Goal: Task Accomplishment & Management: Use online tool/utility

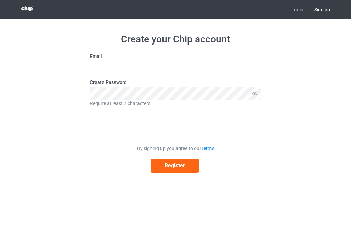
click at [137, 71] on input "text" at bounding box center [175, 67] width 171 height 13
type input "anniswa25@gmail.com"
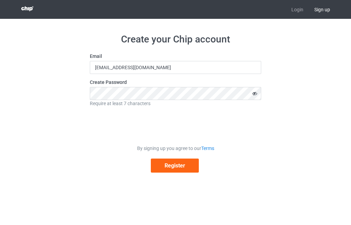
click at [254, 94] on icon at bounding box center [255, 93] width 13 height 13
click at [168, 167] on button "Register" at bounding box center [175, 166] width 48 height 14
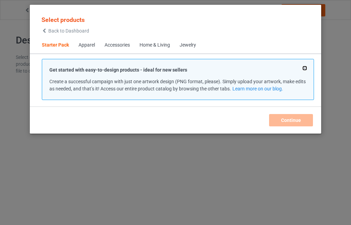
click at [304, 69] on button at bounding box center [304, 68] width 3 height 3
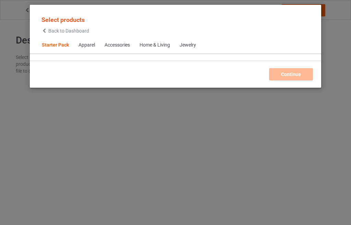
click at [66, 29] on span "Back to Dashboard" at bounding box center [68, 30] width 41 height 5
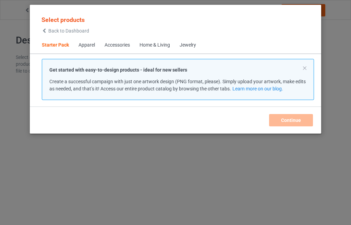
click at [116, 44] on div "Accessories" at bounding box center [117, 45] width 25 height 7
click at [90, 45] on div "Apparel" at bounding box center [87, 45] width 16 height 7
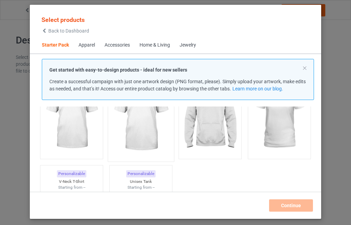
scroll to position [77, 0]
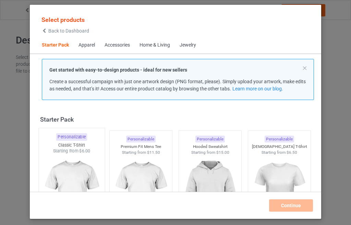
click at [65, 173] on img at bounding box center [71, 194] width 64 height 81
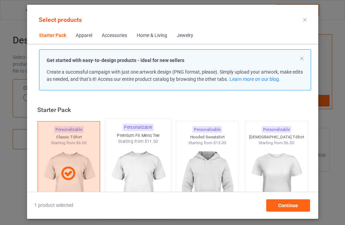
click at [133, 163] on img at bounding box center [138, 185] width 64 height 81
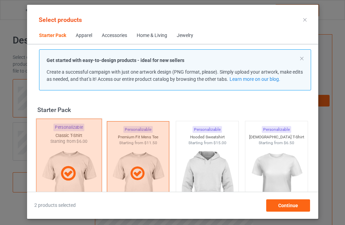
click at [74, 161] on div at bounding box center [69, 174] width 66 height 110
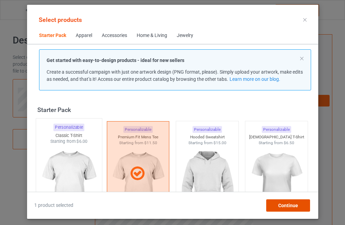
click at [294, 205] on span "Continue" at bounding box center [288, 205] width 20 height 5
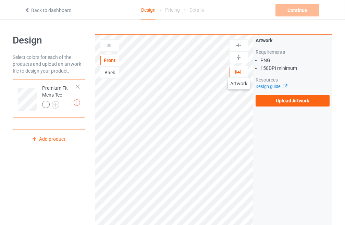
click at [239, 71] on icon at bounding box center [239, 71] width 6 height 5
click at [237, 72] on icon at bounding box center [239, 71] width 6 height 5
click at [106, 46] on icon at bounding box center [109, 44] width 6 height 5
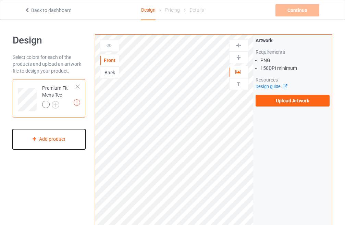
click at [54, 141] on div "Add product" at bounding box center [49, 139] width 73 height 20
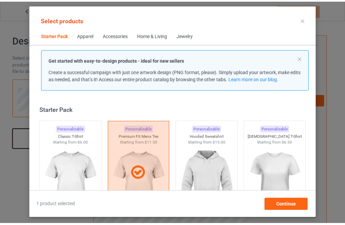
scroll to position [9, 0]
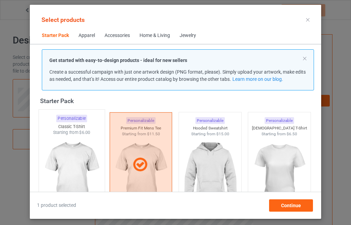
click at [92, 154] on img at bounding box center [71, 176] width 64 height 81
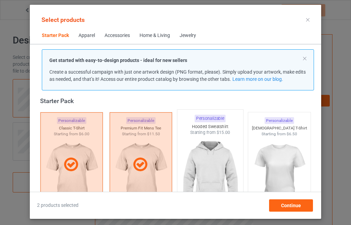
click at [222, 159] on img at bounding box center [210, 176] width 64 height 81
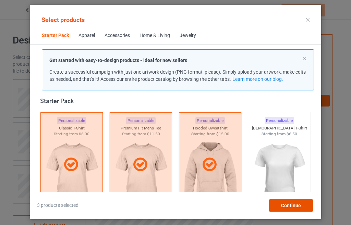
click at [296, 206] on span "Continue" at bounding box center [291, 205] width 20 height 5
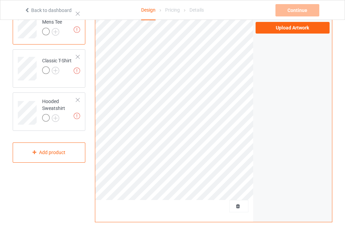
scroll to position [199, 0]
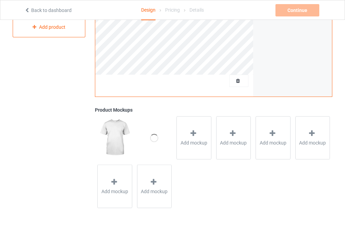
click at [115, 139] on img at bounding box center [114, 138] width 35 height 44
click at [112, 137] on img at bounding box center [114, 138] width 35 height 44
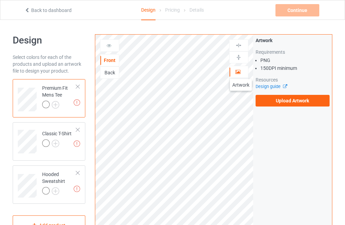
click at [241, 72] on icon at bounding box center [239, 71] width 6 height 5
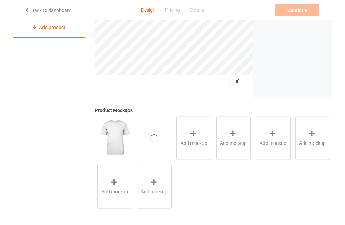
scroll to position [199, 0]
click at [119, 136] on img at bounding box center [114, 138] width 35 height 44
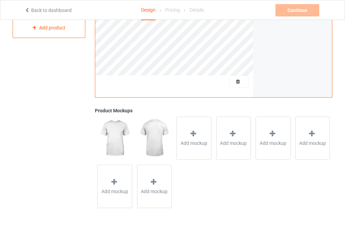
drag, startPoint x: 119, startPoint y: 136, endPoint x: 179, endPoint y: 94, distance: 73.4
click at [159, 130] on img at bounding box center [154, 139] width 35 height 44
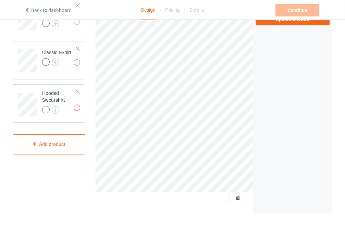
scroll to position [0, 0]
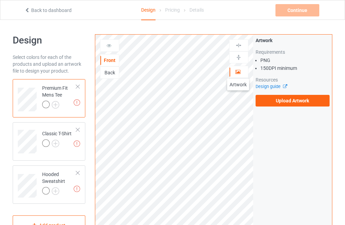
click at [238, 72] on icon at bounding box center [239, 71] width 6 height 5
click at [107, 44] on div "Front Back Artwork Upload artwork before adding personalization" at bounding box center [174, 154] width 158 height 239
click at [107, 44] on icon at bounding box center [109, 44] width 6 height 5
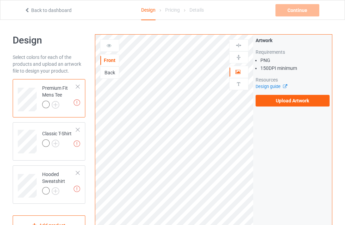
click at [107, 44] on icon at bounding box center [109, 44] width 6 height 5
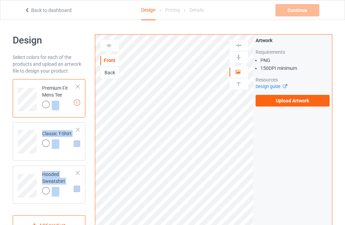
drag, startPoint x: 107, startPoint y: 44, endPoint x: 65, endPoint y: 115, distance: 82.4
click at [65, 115] on div "Design Select colors for each of the products and upload an artwork file to des…" at bounding box center [172, 221] width 329 height 384
click at [65, 115] on div "Missing artworks Premium Fit Mens Tee" at bounding box center [49, 98] width 73 height 38
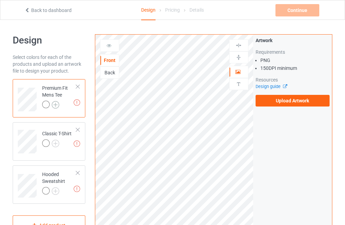
click at [55, 107] on img at bounding box center [56, 105] width 8 height 8
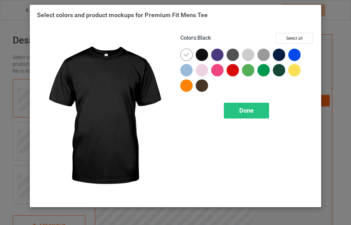
click at [202, 56] on div at bounding box center [202, 55] width 12 height 12
click at [202, 53] on icon at bounding box center [202, 55] width 6 height 6
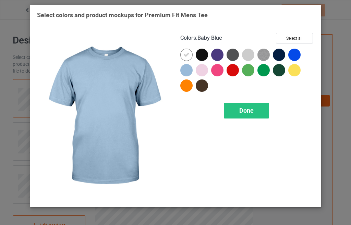
click at [186, 67] on div at bounding box center [186, 70] width 12 height 12
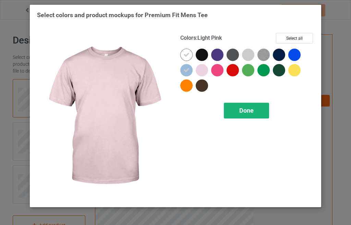
click at [247, 107] on span "Done" at bounding box center [246, 110] width 14 height 7
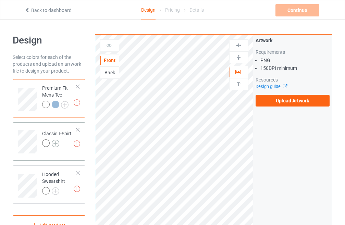
click at [56, 142] on img at bounding box center [56, 144] width 8 height 8
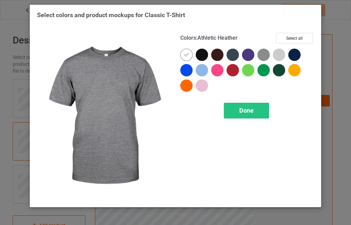
click at [261, 58] on img at bounding box center [263, 55] width 12 height 12
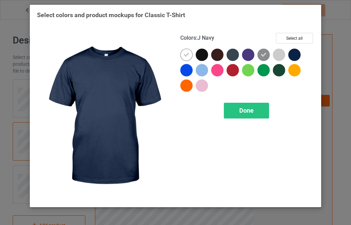
click at [295, 55] on div at bounding box center [294, 55] width 12 height 12
click at [294, 55] on icon at bounding box center [294, 55] width 6 height 6
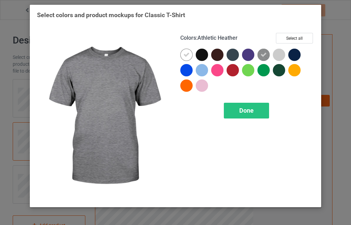
click at [264, 55] on icon at bounding box center [264, 55] width 6 height 6
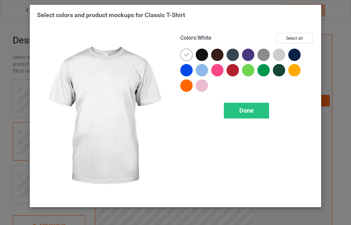
click at [190, 57] on div at bounding box center [186, 55] width 12 height 12
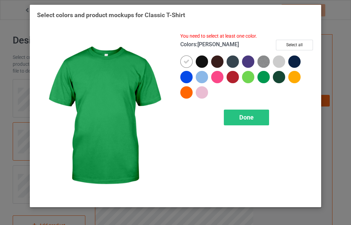
click at [266, 76] on div at bounding box center [263, 77] width 12 height 12
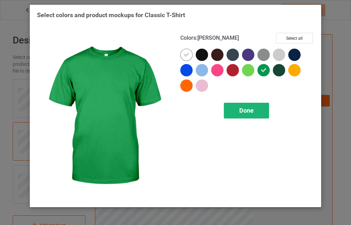
click at [249, 110] on span "Done" at bounding box center [246, 110] width 14 height 7
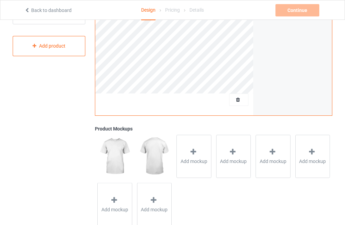
scroll to position [198, 0]
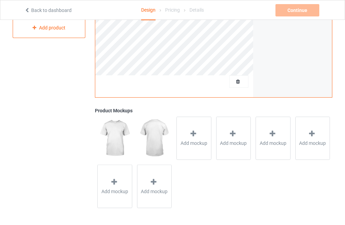
click at [119, 141] on img at bounding box center [114, 139] width 35 height 44
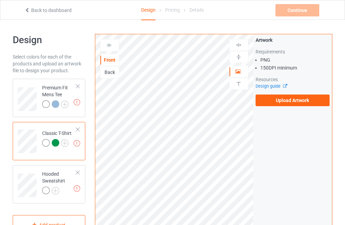
scroll to position [0, 0]
click at [111, 46] on icon at bounding box center [109, 44] width 6 height 5
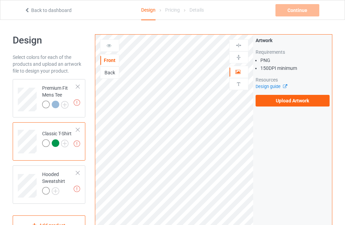
click at [111, 46] on icon at bounding box center [109, 44] width 6 height 5
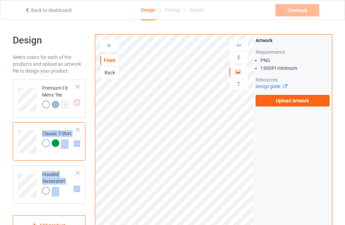
click at [21, 144] on div "Design Select colors for each of the products and upload an artwork file to des…" at bounding box center [172, 221] width 329 height 384
drag, startPoint x: 111, startPoint y: 46, endPoint x: 45, endPoint y: 102, distance: 87.1
click at [45, 102] on div "Missing artworks Premium Fit Mens Tee Missing artworks Classic T-Shirt Missing …" at bounding box center [49, 141] width 73 height 125
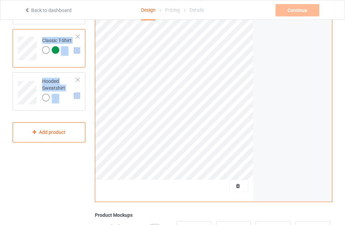
scroll to position [171, 0]
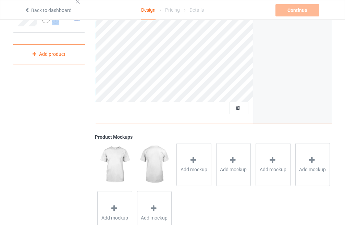
click at [112, 165] on img at bounding box center [114, 165] width 35 height 44
click at [240, 107] on span "Delete all designs" at bounding box center [223, 107] width 36 height 5
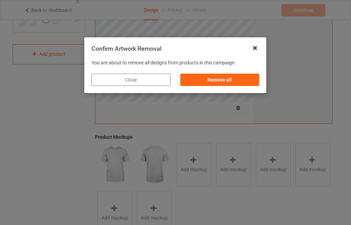
click at [254, 48] on icon at bounding box center [255, 48] width 11 height 11
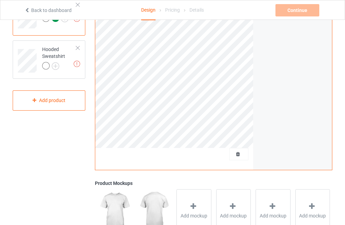
scroll to position [0, 0]
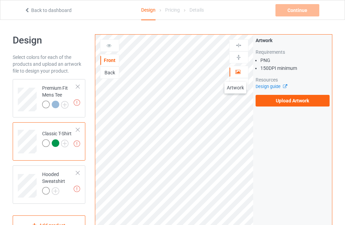
click at [236, 75] on div at bounding box center [239, 72] width 19 height 7
click at [236, 74] on div at bounding box center [239, 72] width 19 height 7
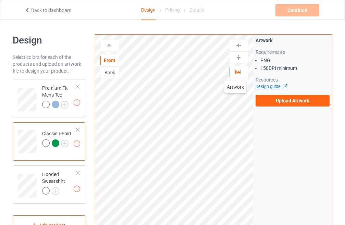
click at [236, 74] on div at bounding box center [239, 72] width 19 height 7
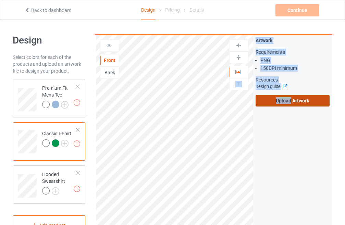
drag, startPoint x: 236, startPoint y: 74, endPoint x: 293, endPoint y: 103, distance: 64.7
click at [293, 103] on div "Front Back Artwork Upload artwork before adding personalization Artwork Require…" at bounding box center [214, 164] width 238 height 261
click at [293, 103] on label "Upload Artwork" at bounding box center [293, 101] width 74 height 12
click at [0, 0] on input "Upload Artwork" at bounding box center [0, 0] width 0 height 0
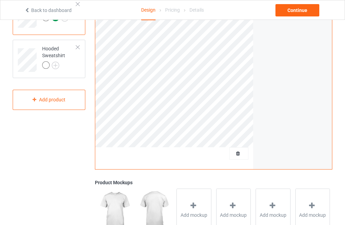
scroll to position [137, 0]
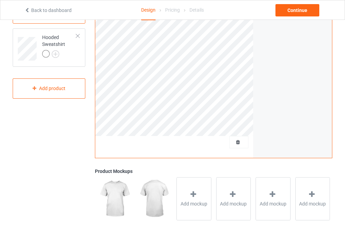
click at [113, 198] on img at bounding box center [114, 199] width 35 height 44
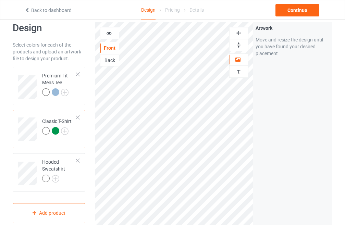
scroll to position [0, 0]
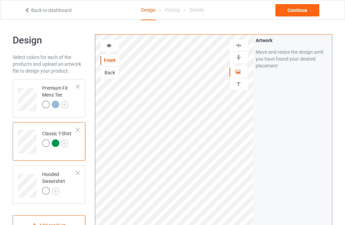
click at [109, 46] on icon at bounding box center [109, 44] width 6 height 5
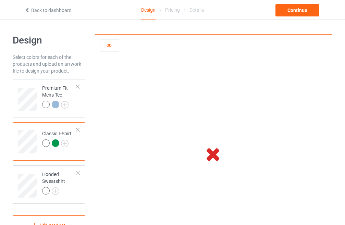
click at [109, 44] on icon at bounding box center [109, 44] width 6 height 5
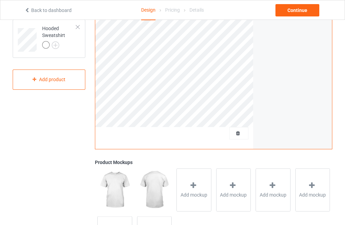
scroll to position [198, 0]
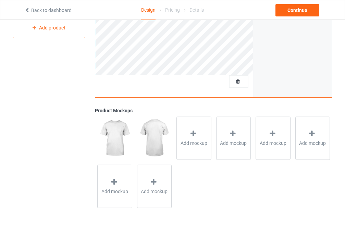
click at [119, 131] on img at bounding box center [114, 139] width 35 height 44
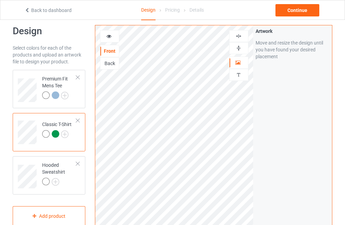
scroll to position [0, 0]
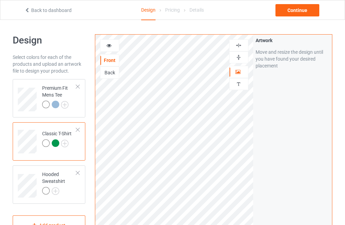
click at [112, 45] on div at bounding box center [109, 45] width 19 height 7
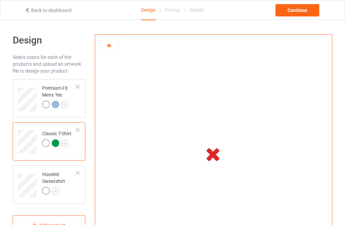
click at [106, 44] on div at bounding box center [109, 45] width 19 height 7
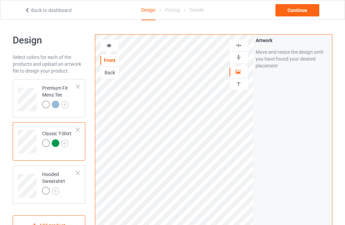
click at [276, 50] on div "Move and resize the design until you have found your desired placement" at bounding box center [293, 59] width 74 height 21
click at [262, 50] on div "Move and resize the design until you have found your desired placement" at bounding box center [293, 59] width 74 height 21
click at [292, 61] on div "Move and resize the design until you have found your desired placement" at bounding box center [293, 59] width 74 height 21
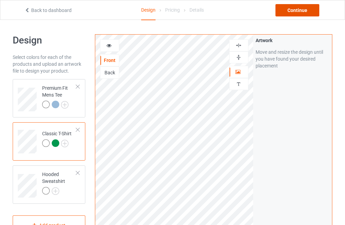
click at [301, 10] on div "Continue" at bounding box center [298, 10] width 44 height 12
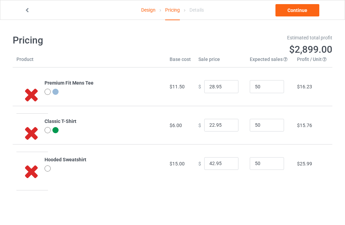
click at [29, 92] on icon at bounding box center [31, 94] width 23 height 19
drag, startPoint x: 138, startPoint y: 35, endPoint x: 132, endPoint y: 39, distance: 7.5
click at [132, 39] on h1 "Pricing" at bounding box center [90, 40] width 155 height 12
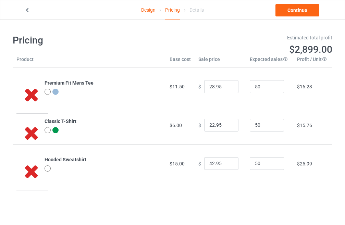
click at [151, 12] on link "Design" at bounding box center [148, 9] width 14 height 19
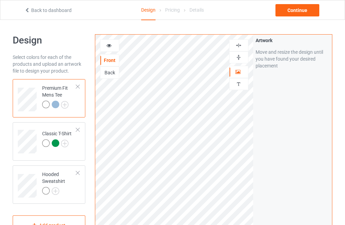
click at [105, 46] on div at bounding box center [109, 45] width 19 height 7
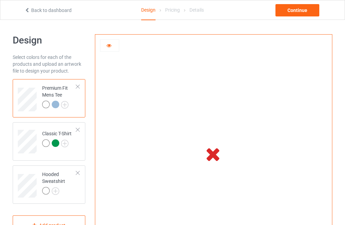
click at [105, 46] on div at bounding box center [109, 45] width 19 height 7
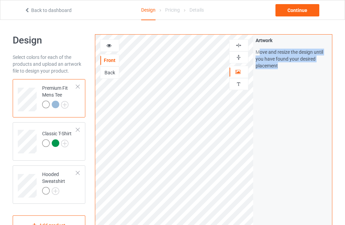
drag, startPoint x: 258, startPoint y: 52, endPoint x: 300, endPoint y: 80, distance: 50.7
click at [300, 80] on div "Artwork Move and resize the design until you have found your desired placement" at bounding box center [292, 165] width 79 height 261
click at [262, 56] on div "Move and resize the design until you have found your desired placement" at bounding box center [293, 59] width 74 height 21
drag, startPoint x: 262, startPoint y: 56, endPoint x: 263, endPoint y: 82, distance: 25.7
click at [263, 82] on div "Artwork Move and resize the design until you have found your desired placement" at bounding box center [292, 165] width 79 height 261
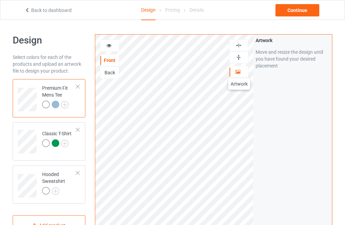
click at [239, 71] on icon at bounding box center [239, 71] width 6 height 5
click at [239, 46] on img at bounding box center [239, 45] width 7 height 7
click at [239, 53] on div at bounding box center [238, 57] width 19 height 12
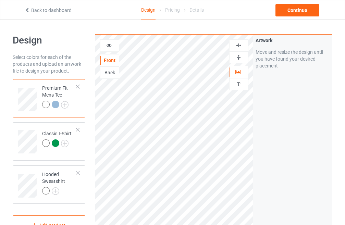
click at [239, 56] on img at bounding box center [239, 57] width 7 height 7
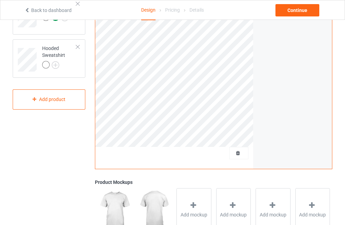
scroll to position [198, 0]
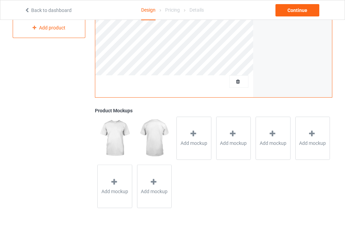
click at [152, 135] on img at bounding box center [154, 139] width 35 height 44
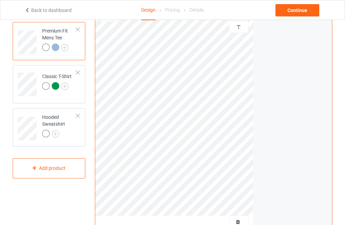
scroll to position [26, 0]
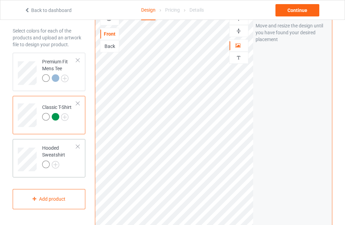
click at [78, 148] on div at bounding box center [77, 146] width 5 height 5
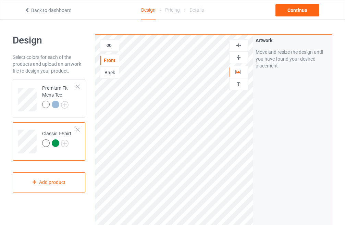
click at [114, 41] on div at bounding box center [109, 45] width 19 height 12
click at [107, 46] on icon at bounding box center [109, 44] width 6 height 5
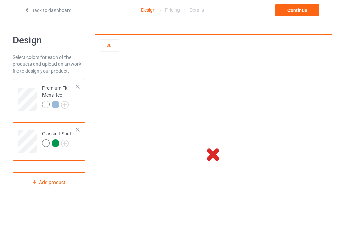
click at [16, 107] on div "Premium Fit Mens Tee" at bounding box center [49, 98] width 73 height 38
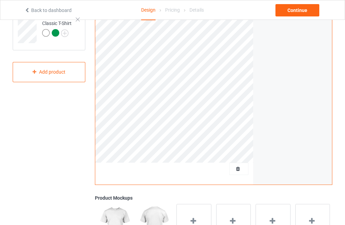
scroll to position [137, 0]
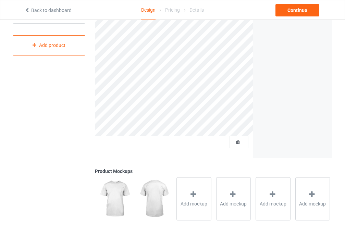
click at [155, 193] on img at bounding box center [154, 199] width 35 height 44
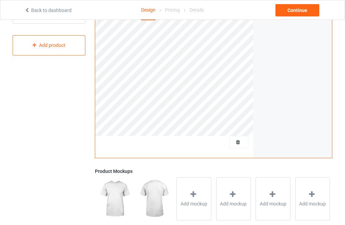
click at [155, 193] on img at bounding box center [154, 199] width 35 height 44
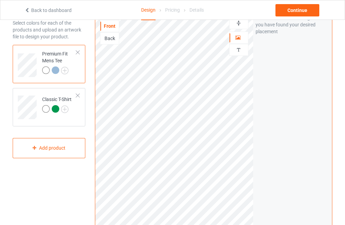
scroll to position [0, 0]
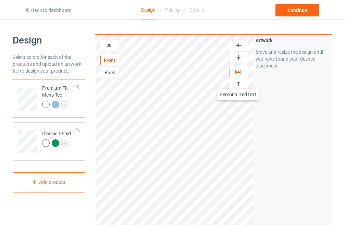
click at [238, 82] on img at bounding box center [239, 84] width 7 height 7
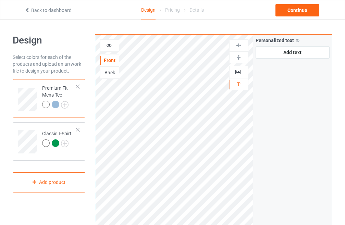
click at [108, 70] on div "Back" at bounding box center [109, 72] width 19 height 7
click at [238, 73] on icon at bounding box center [239, 71] width 6 height 5
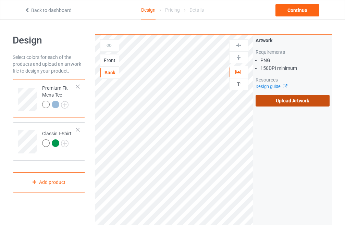
click at [298, 96] on label "Upload Artwork" at bounding box center [293, 101] width 74 height 12
click at [0, 0] on input "Upload Artwork" at bounding box center [0, 0] width 0 height 0
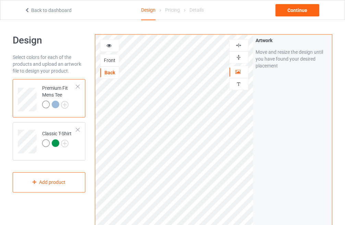
click at [107, 48] on div at bounding box center [109, 45] width 19 height 7
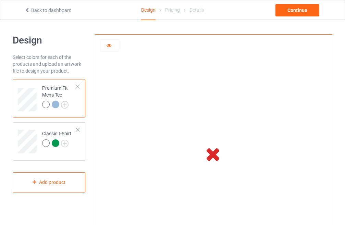
click at [48, 64] on div "Select colors for each of the products and upload an artwork file to design you…" at bounding box center [49, 64] width 73 height 21
click at [110, 47] on icon at bounding box center [109, 44] width 6 height 5
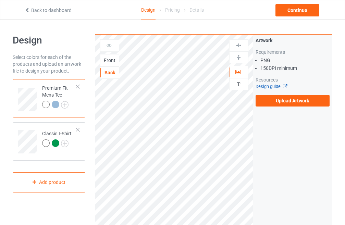
click at [284, 86] on icon at bounding box center [283, 85] width 5 height 4
click at [269, 86] on link "Design guide" at bounding box center [271, 86] width 31 height 5
click at [274, 100] on label "Upload Artwork" at bounding box center [293, 101] width 74 height 12
click at [0, 0] on input "Upload Artwork" at bounding box center [0, 0] width 0 height 0
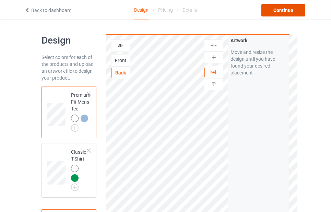
click at [282, 11] on div "Continue" at bounding box center [283, 10] width 44 height 12
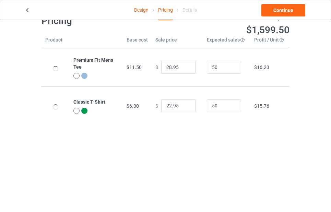
scroll to position [20, 0]
type input "32.95"
type input "26.95"
click at [56, 76] on icon at bounding box center [60, 74] width 23 height 19
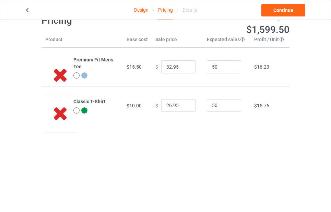
click at [56, 76] on icon at bounding box center [60, 74] width 23 height 19
drag, startPoint x: 56, startPoint y: 76, endPoint x: 135, endPoint y: 38, distance: 88.2
click at [135, 38] on th "Base cost" at bounding box center [137, 42] width 29 height 12
drag, startPoint x: 195, startPoint y: 9, endPoint x: 178, endPoint y: 39, distance: 34.7
click at [178, 39] on div "Design Pricing Details Continue Pricing Estimated total profit $1,599.50 Produc…" at bounding box center [165, 69] width 331 height 139
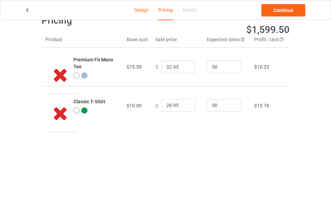
click at [165, 156] on body "Design Pricing Details Continue Pricing Estimated total profit $1,599.50 Produc…" at bounding box center [165, 106] width 331 height 212
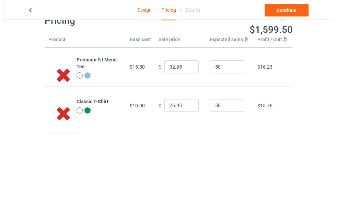
scroll to position [0, 0]
